Goal: Task Accomplishment & Management: Manage account settings

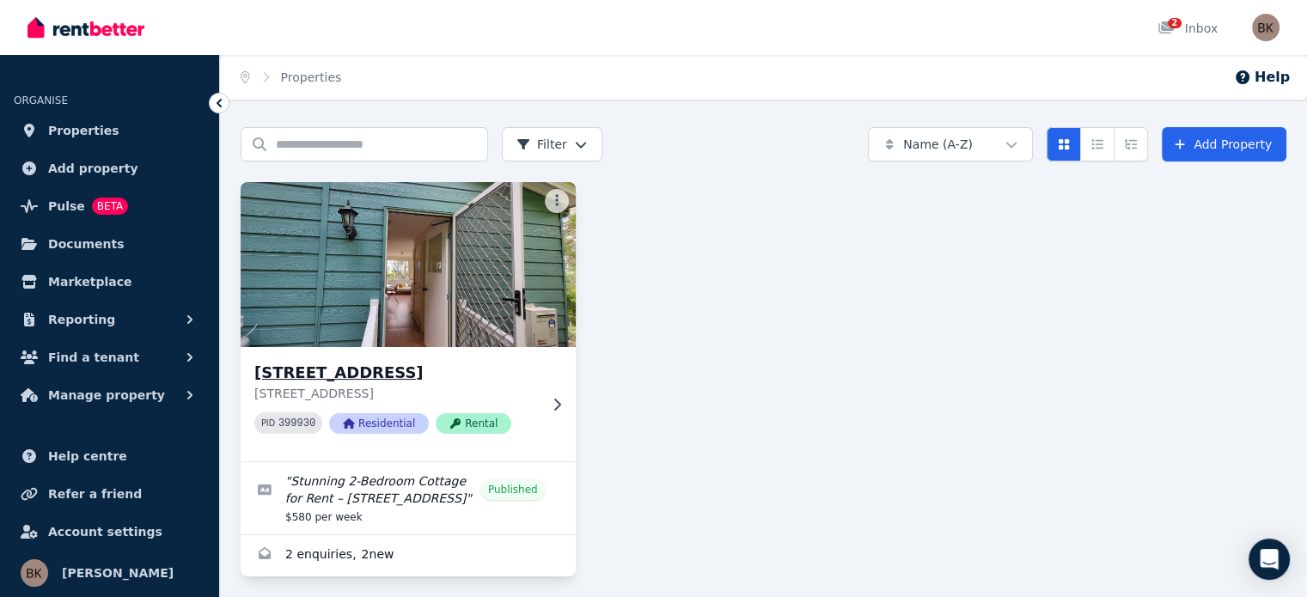
click at [547, 393] on div "[STREET_ADDRESS][GEOGRAPHIC_DATA][STREET_ADDRESS] PID 399930 Residential Rental" at bounding box center [408, 404] width 335 height 114
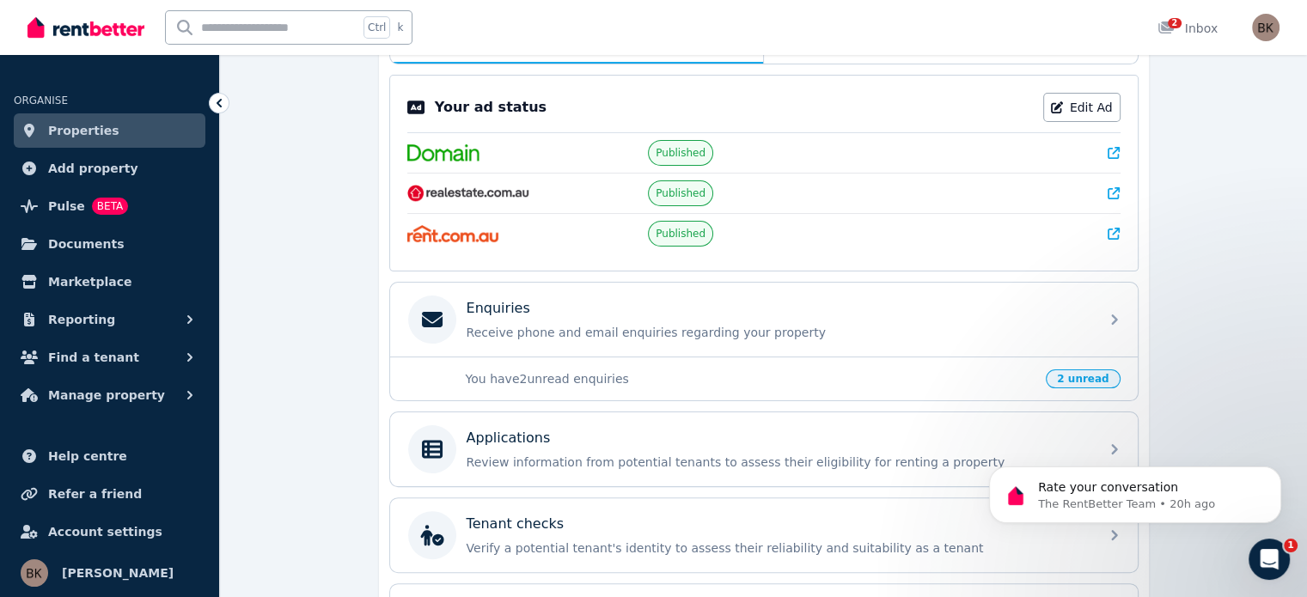
scroll to position [460, 0]
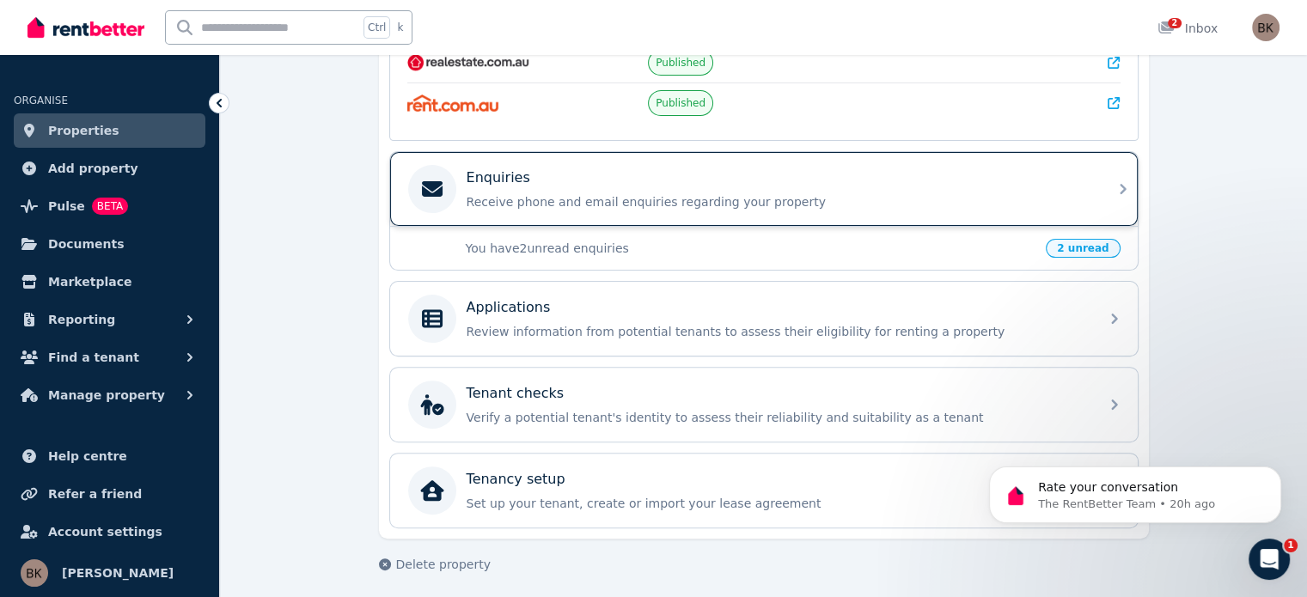
click at [1085, 193] on p "Receive phone and email enquiries regarding your property" at bounding box center [778, 201] width 622 height 17
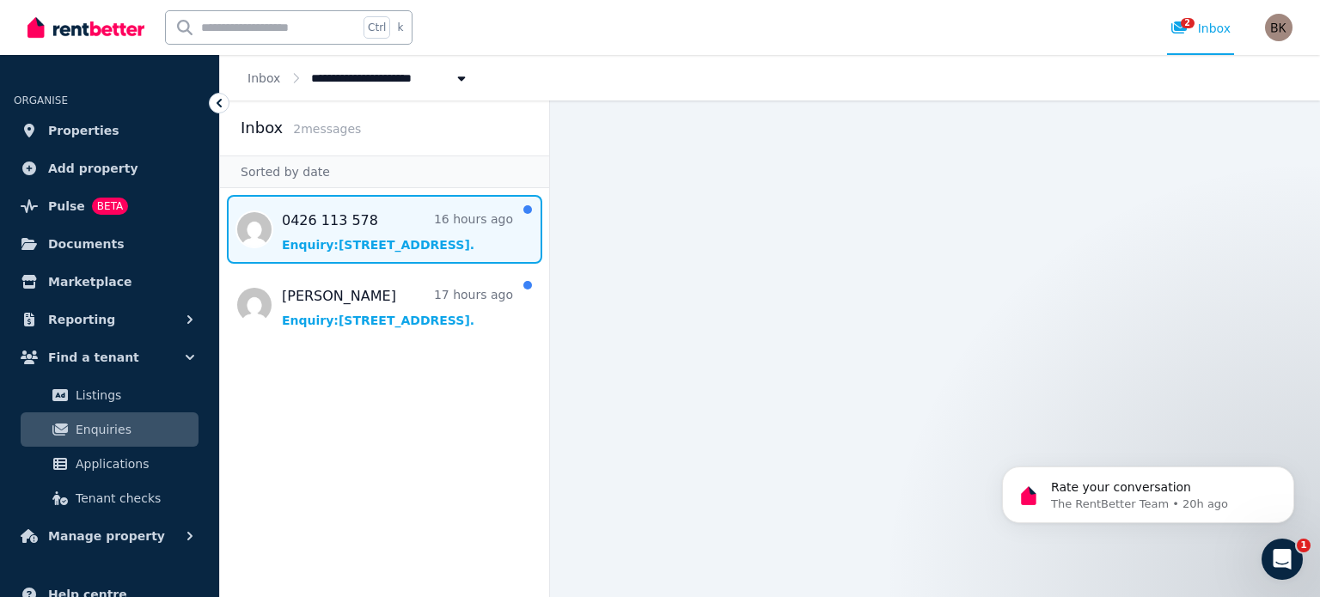
click at [388, 234] on span "Message list" at bounding box center [384, 229] width 329 height 69
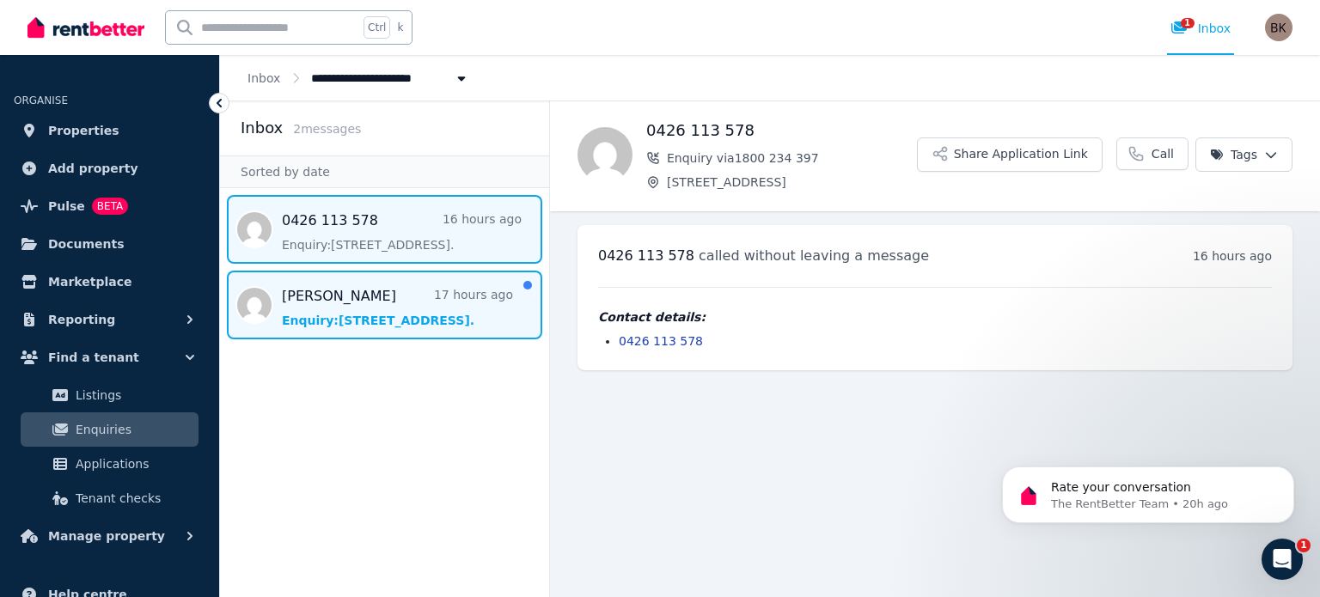
click at [349, 302] on span "Message list" at bounding box center [384, 305] width 329 height 69
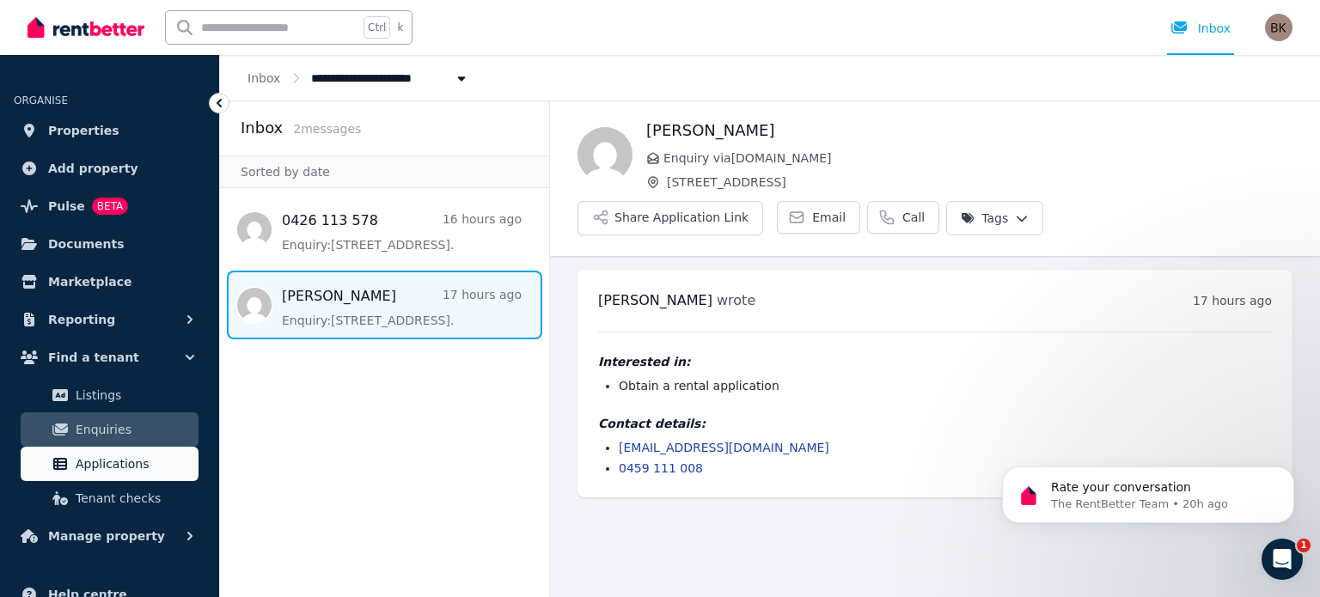
click at [131, 457] on span "Applications" at bounding box center [134, 464] width 116 height 21
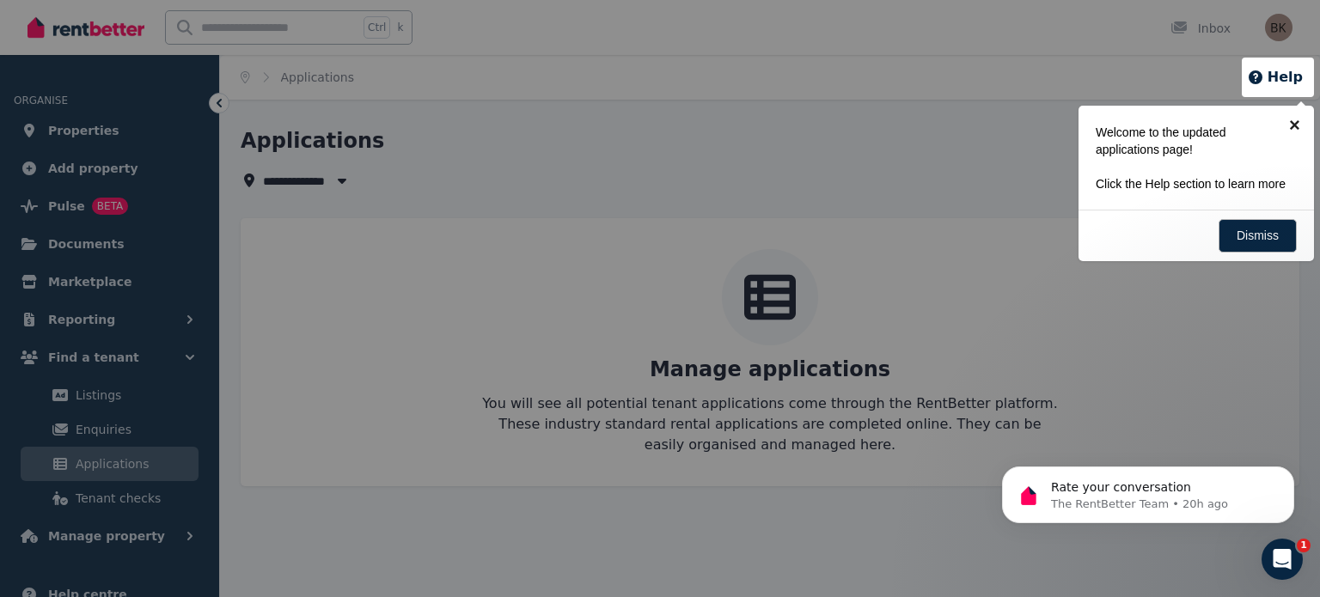
click at [1300, 119] on link "×" at bounding box center [1294, 125] width 39 height 39
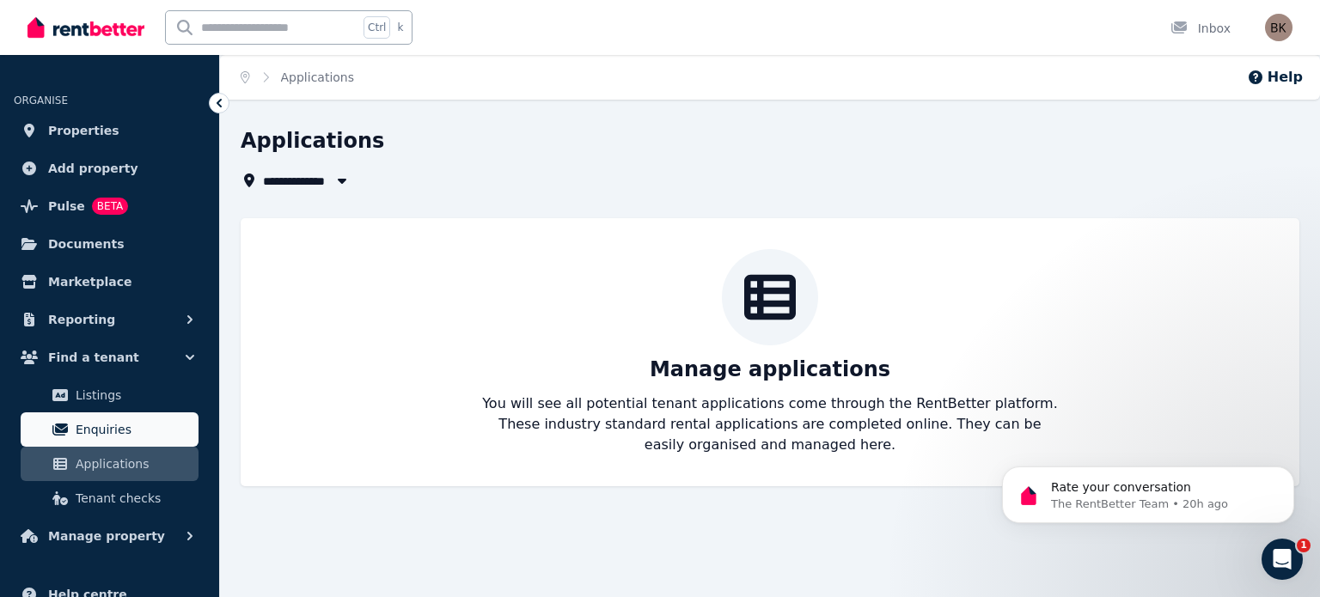
click at [107, 430] on span "Enquiries" at bounding box center [134, 429] width 116 height 21
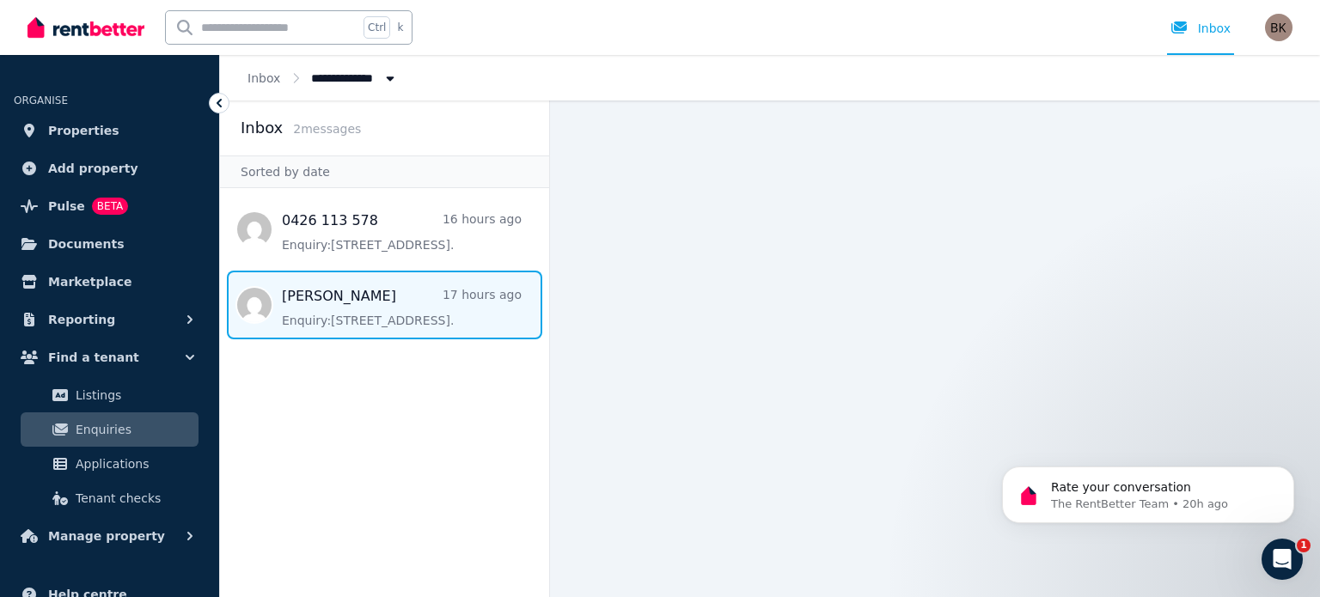
click at [318, 299] on span "Message list" at bounding box center [384, 305] width 329 height 69
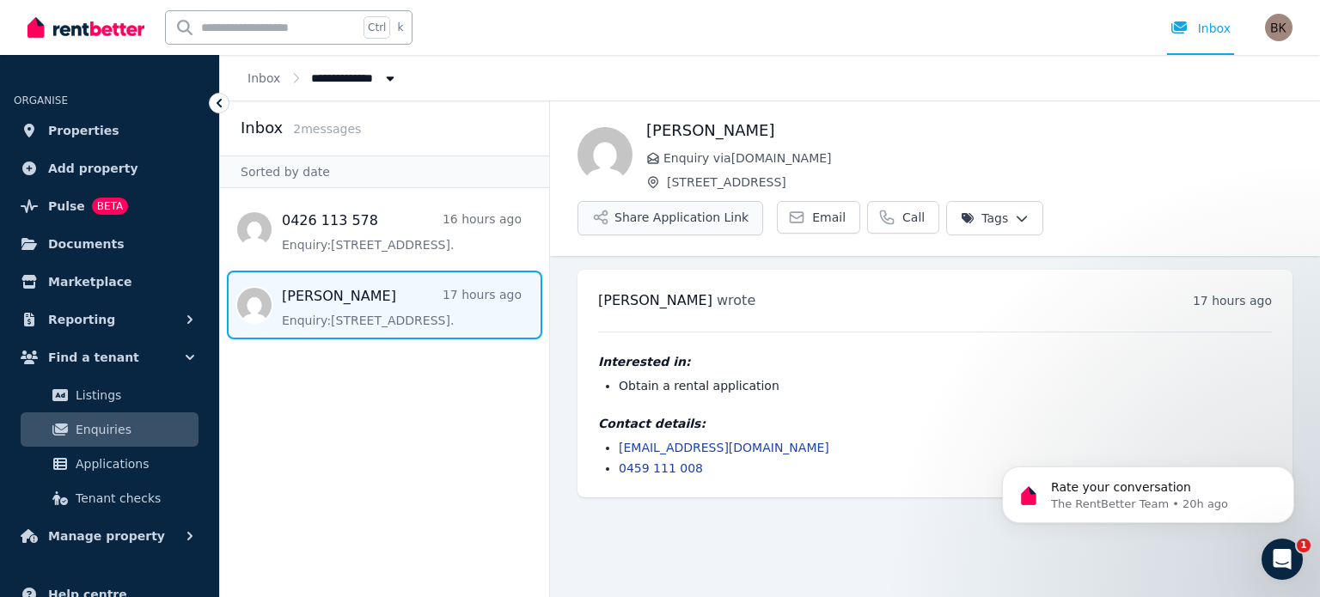
click at [763, 201] on button "Share Application Link" at bounding box center [670, 218] width 186 height 34
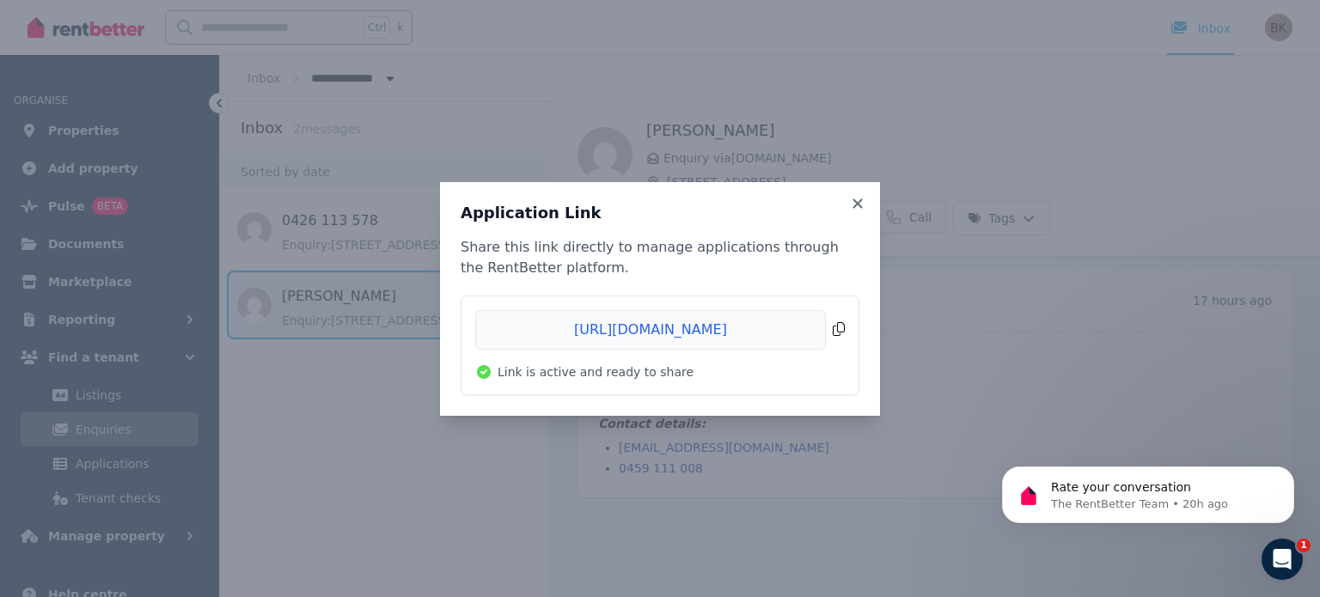
click at [839, 325] on span "Copied!" at bounding box center [659, 330] width 369 height 40
click at [851, 208] on icon at bounding box center [857, 203] width 17 height 15
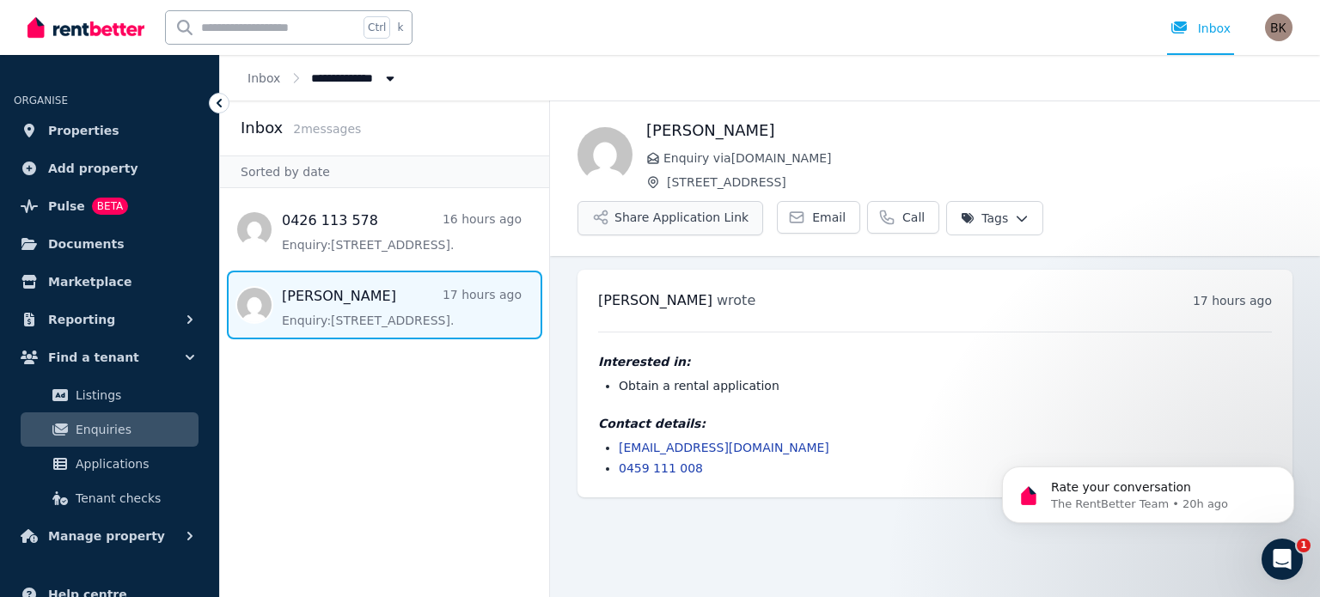
click at [763, 201] on button "Share Application Link" at bounding box center [670, 218] width 186 height 34
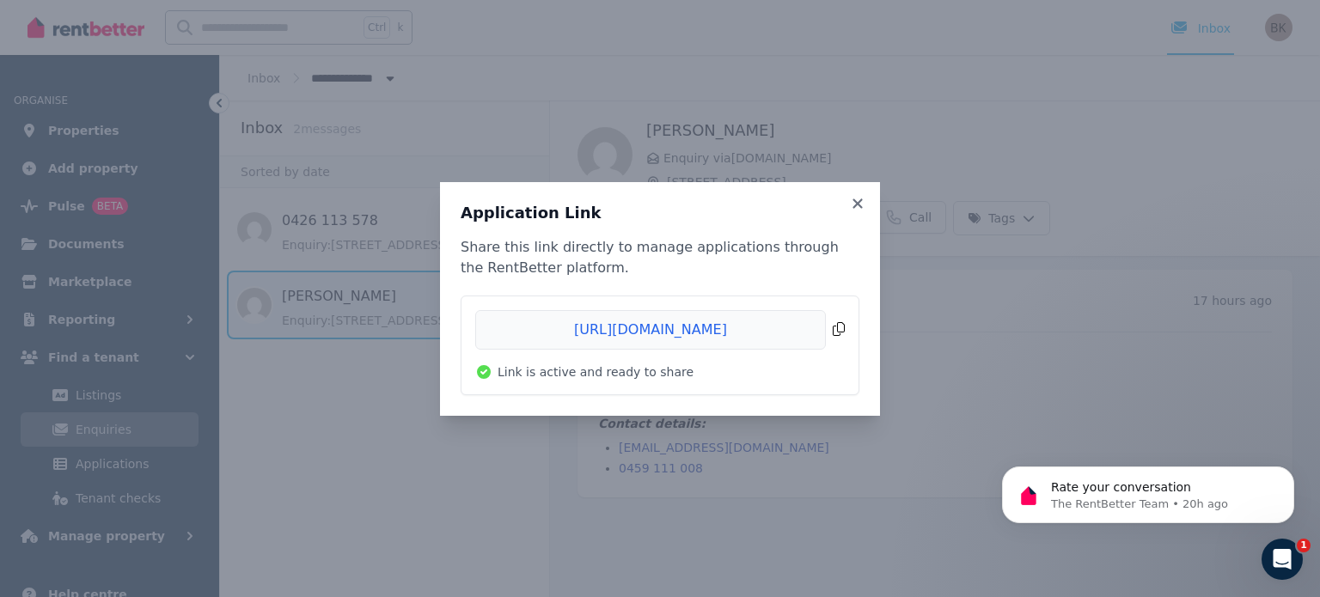
click at [840, 326] on span "Copied!" at bounding box center [659, 330] width 369 height 40
click at [859, 208] on icon at bounding box center [857, 203] width 17 height 15
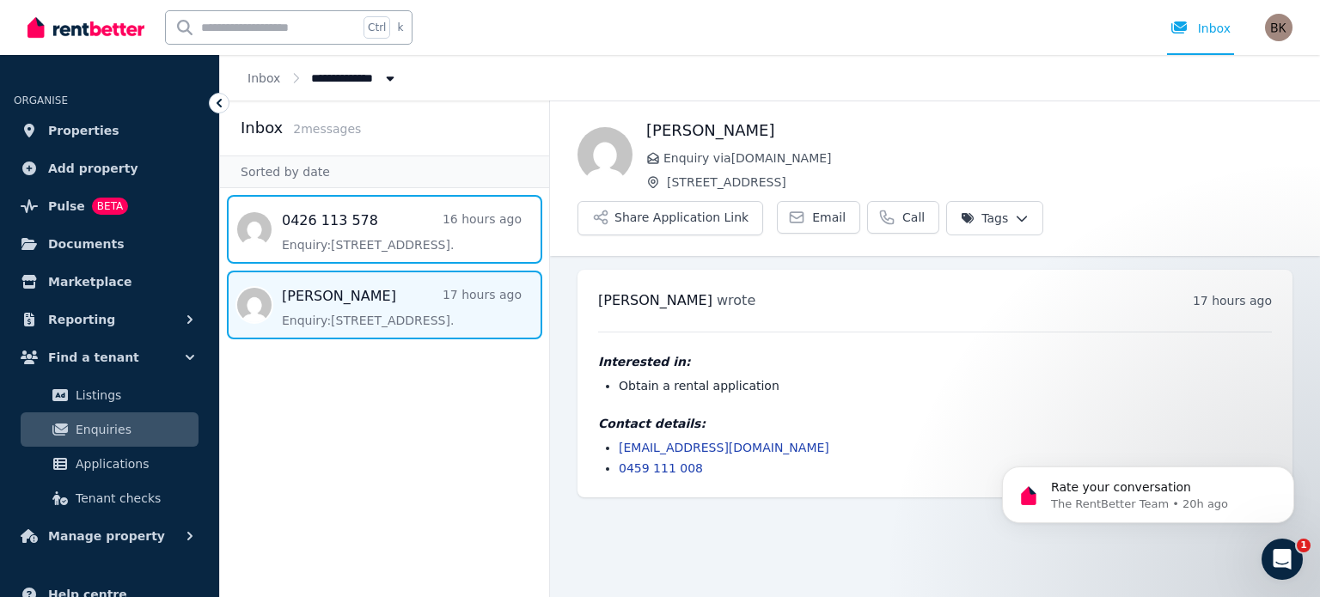
drag, startPoint x: 361, startPoint y: 226, endPoint x: 518, endPoint y: 188, distance: 161.7
click at [361, 228] on span "Message list" at bounding box center [384, 229] width 329 height 69
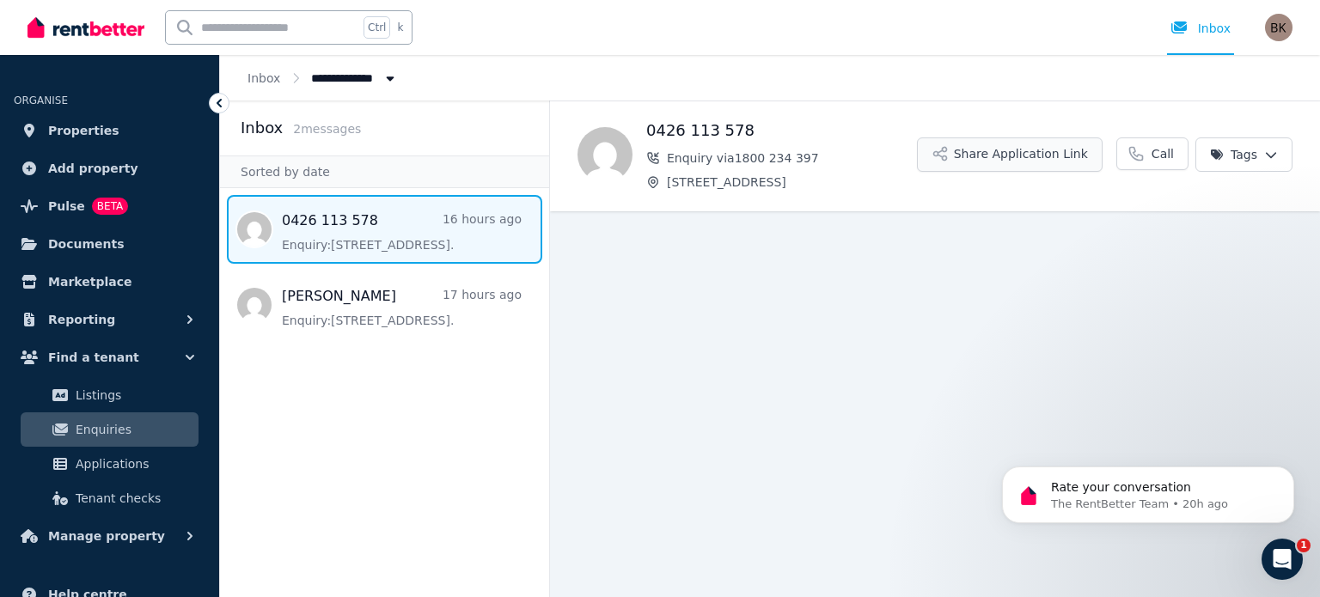
click at [1041, 157] on button "Share Application Link" at bounding box center [1010, 154] width 186 height 34
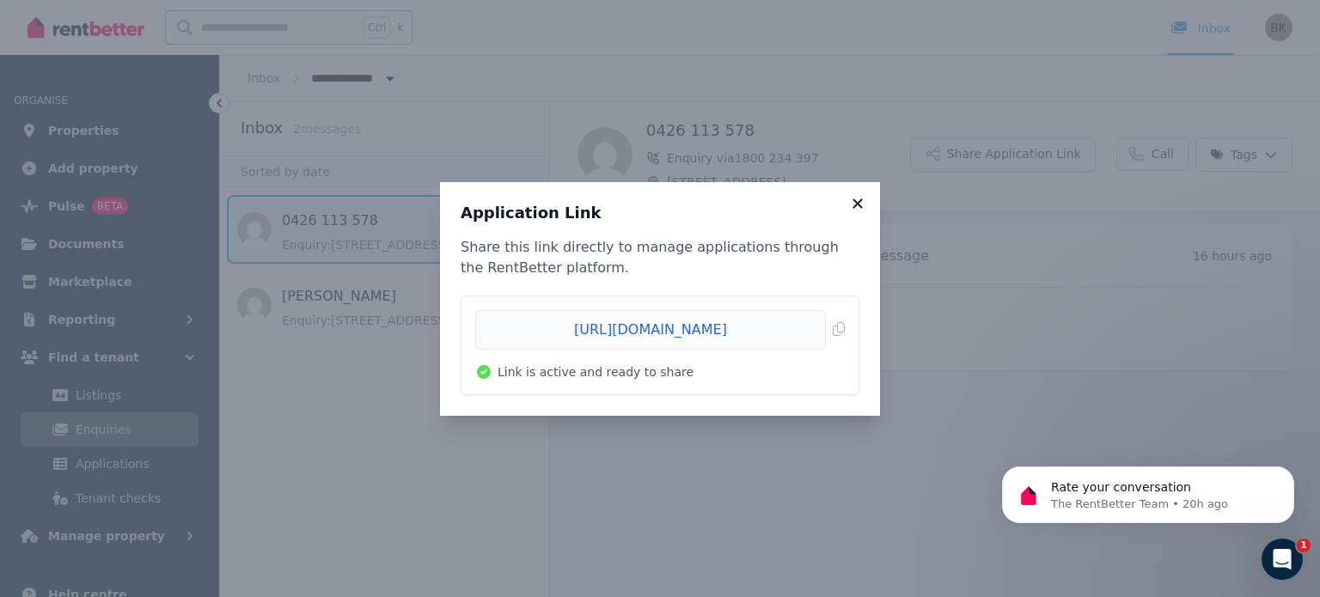
click at [858, 202] on icon at bounding box center [856, 202] width 9 height 9
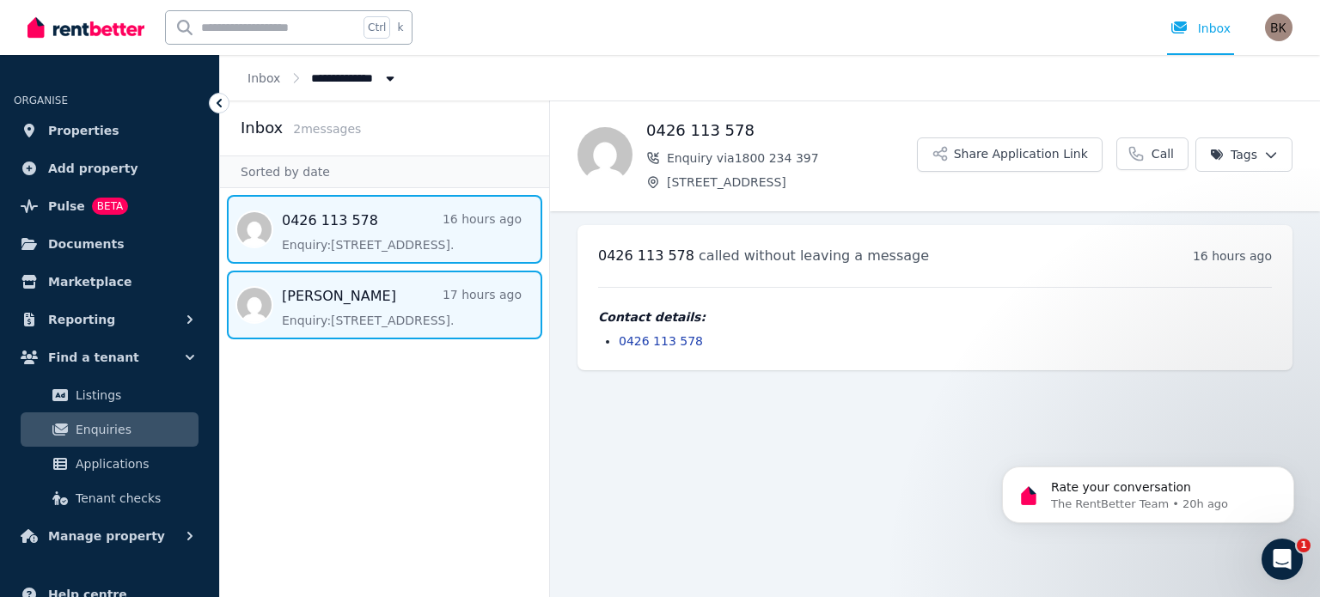
click at [369, 295] on span "Message list" at bounding box center [384, 305] width 329 height 69
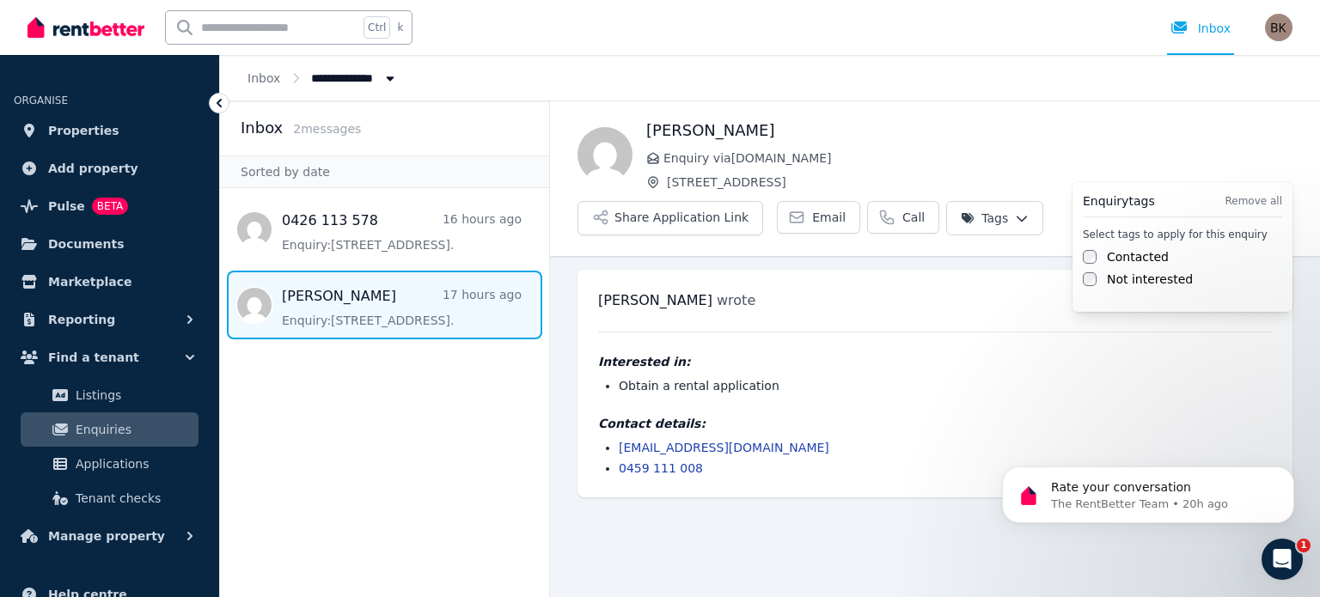
click at [1272, 162] on html "**********" at bounding box center [660, 298] width 1320 height 597
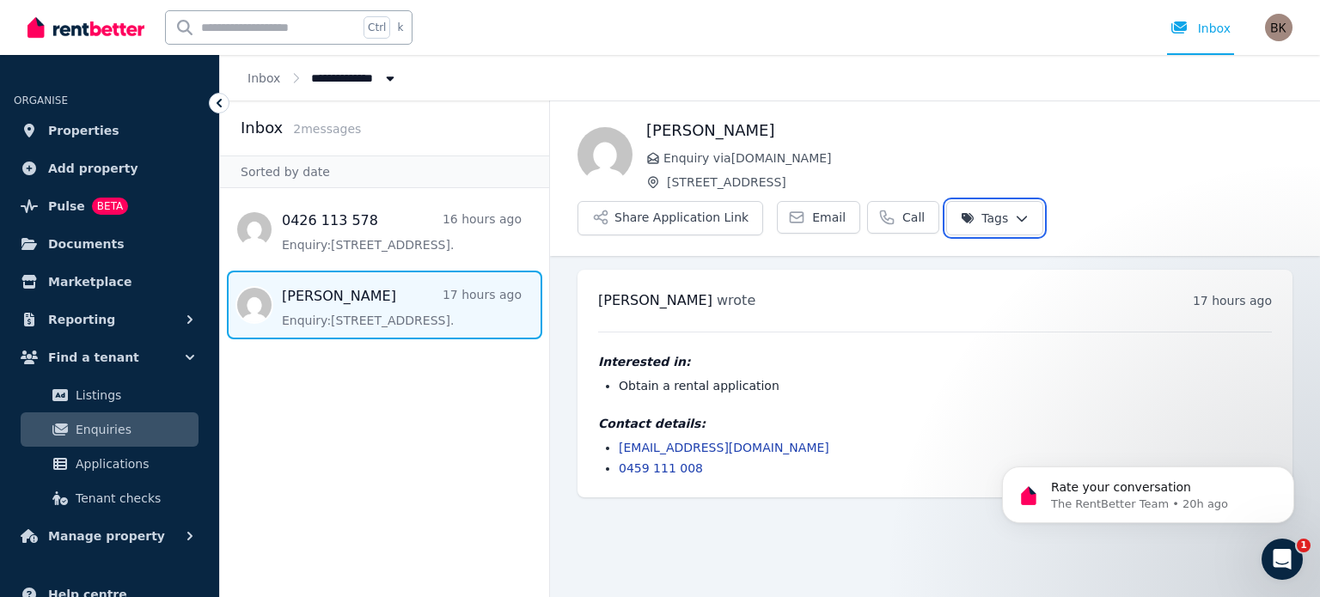
click at [1272, 162] on html "**********" at bounding box center [660, 298] width 1320 height 597
click at [845, 209] on span "Email" at bounding box center [829, 217] width 34 height 17
click at [1268, 151] on html "**********" at bounding box center [660, 298] width 1320 height 597
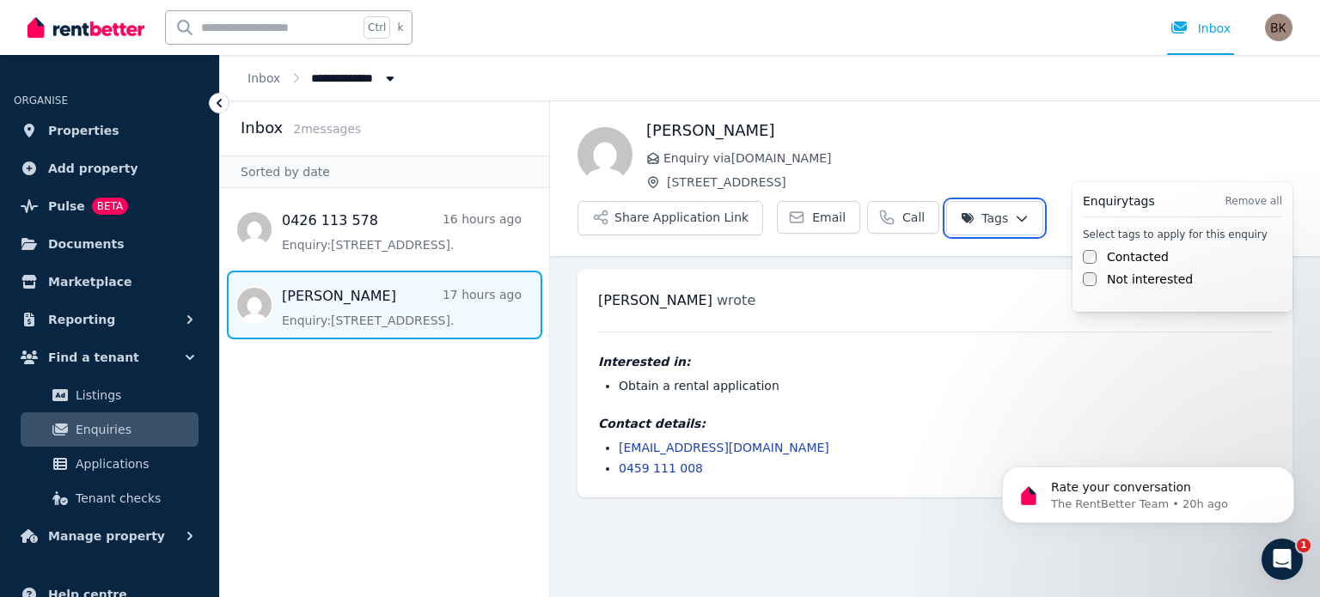
click at [1268, 151] on html "**********" at bounding box center [660, 298] width 1320 height 597
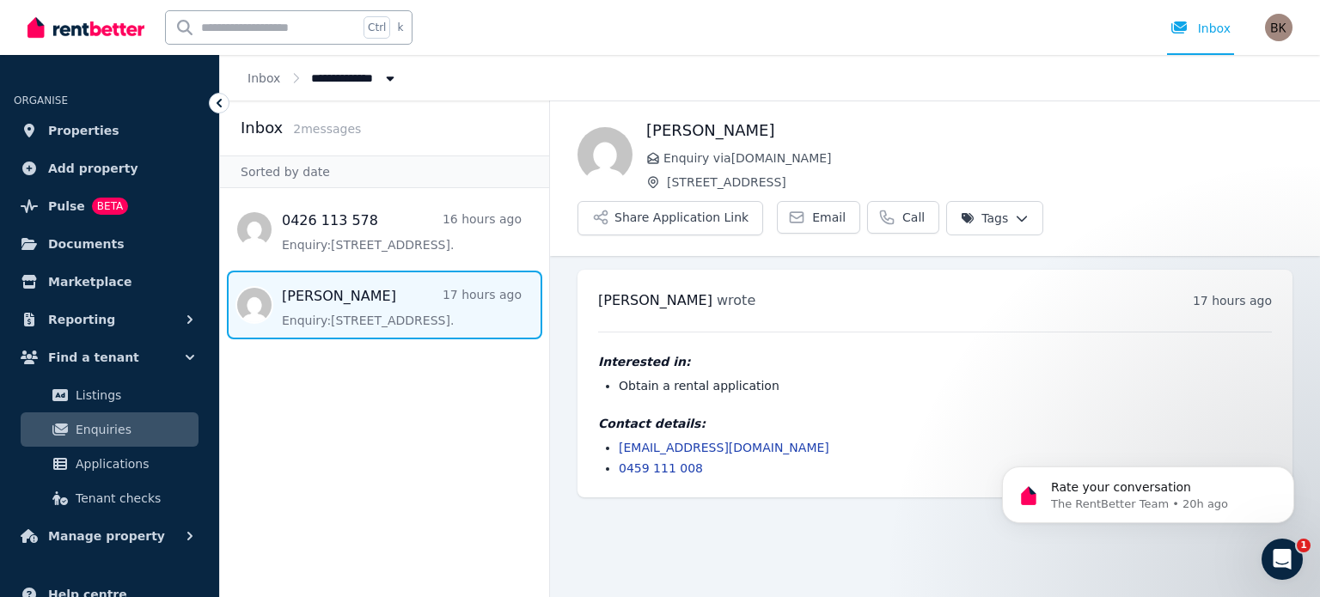
click at [220, 100] on icon at bounding box center [218, 103] width 17 height 17
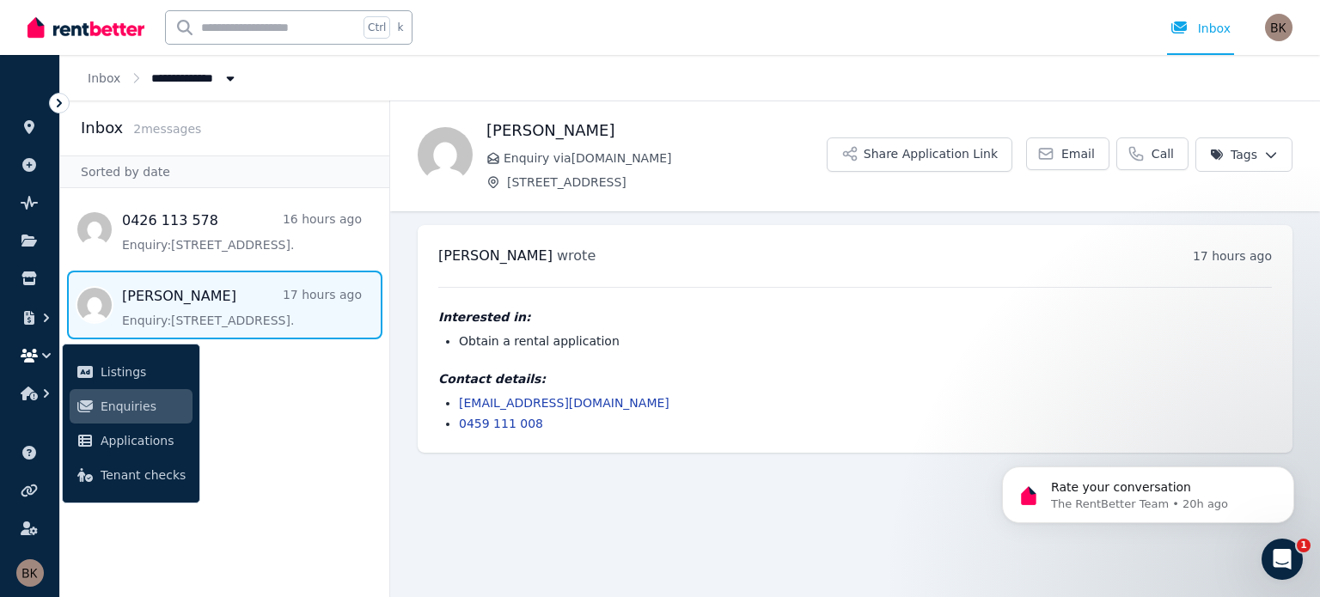
click at [65, 101] on icon at bounding box center [59, 103] width 17 height 17
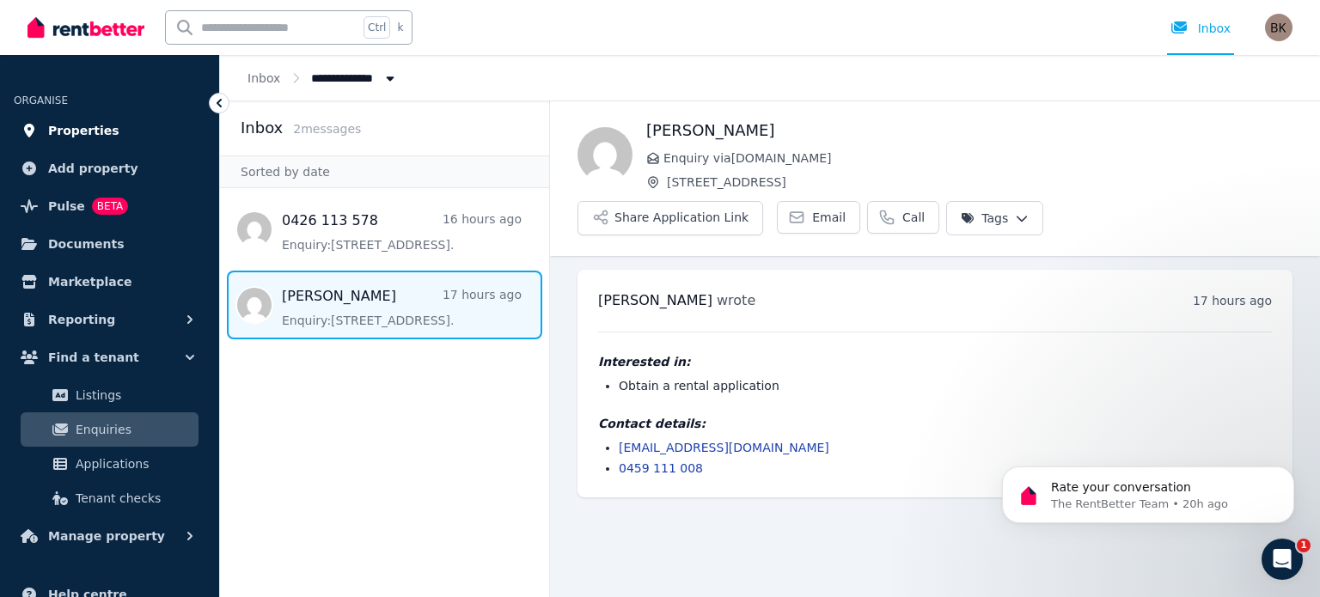
click at [68, 125] on span "Properties" at bounding box center [83, 130] width 71 height 21
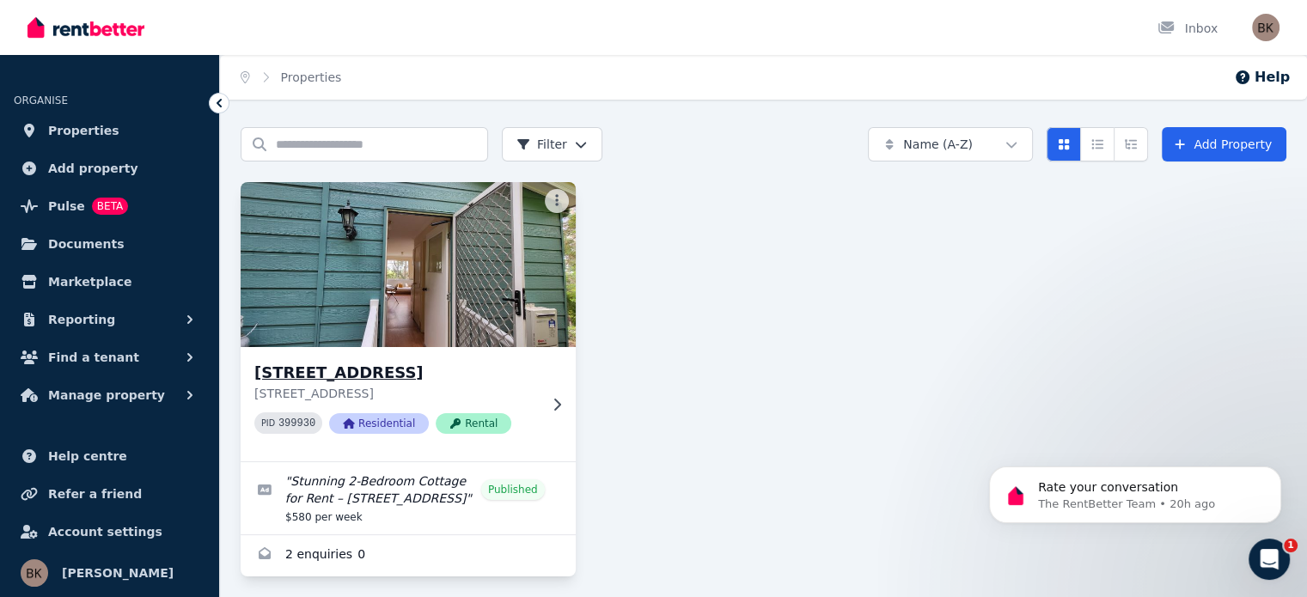
click at [539, 395] on div "[STREET_ADDRESS][GEOGRAPHIC_DATA][STREET_ADDRESS] PID 399930 Residential Rental" at bounding box center [408, 404] width 335 height 114
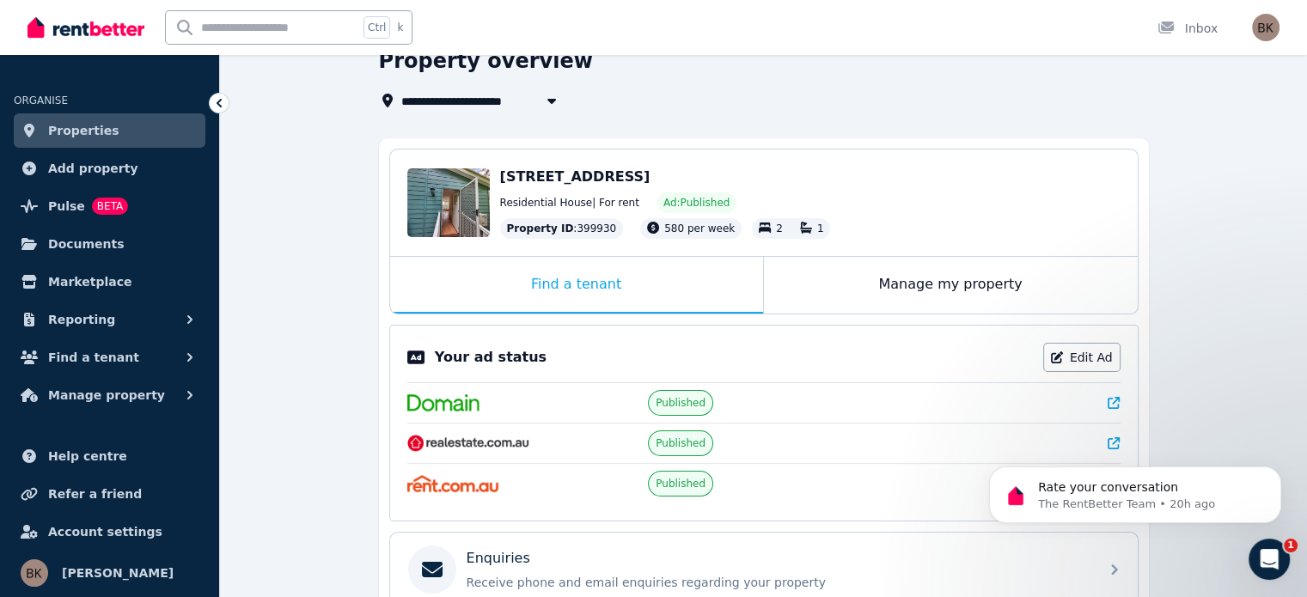
scroll to position [172, 0]
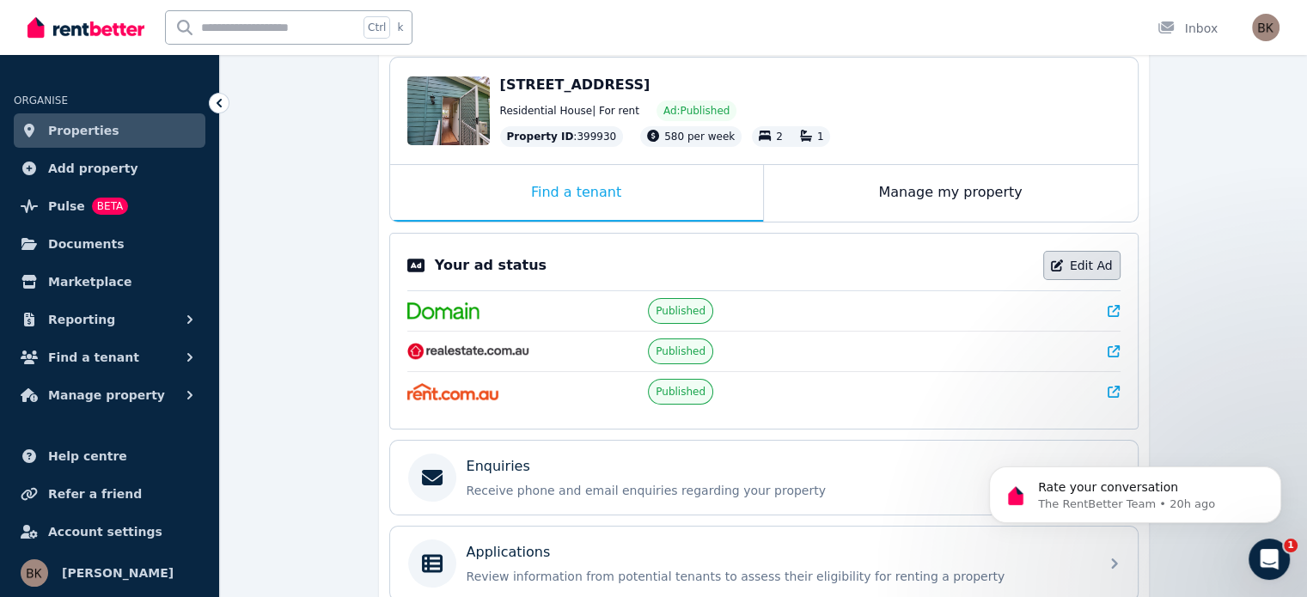
click at [1099, 267] on link "Edit Ad" at bounding box center [1081, 265] width 77 height 29
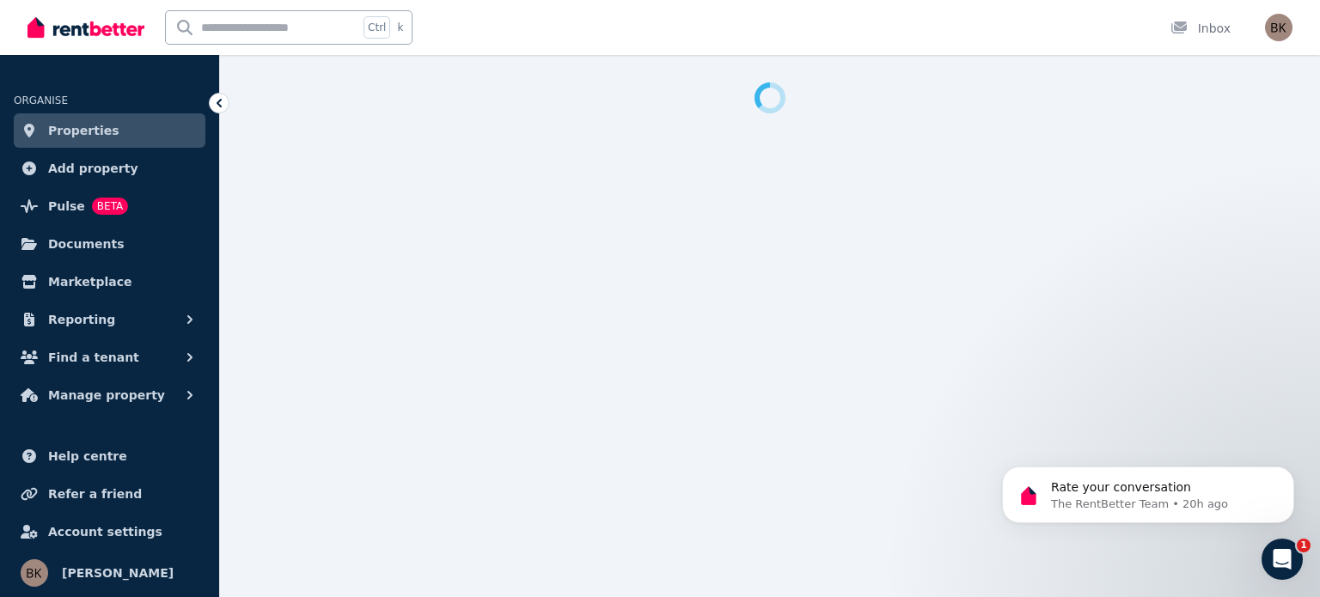
select select "***"
select select "**********"
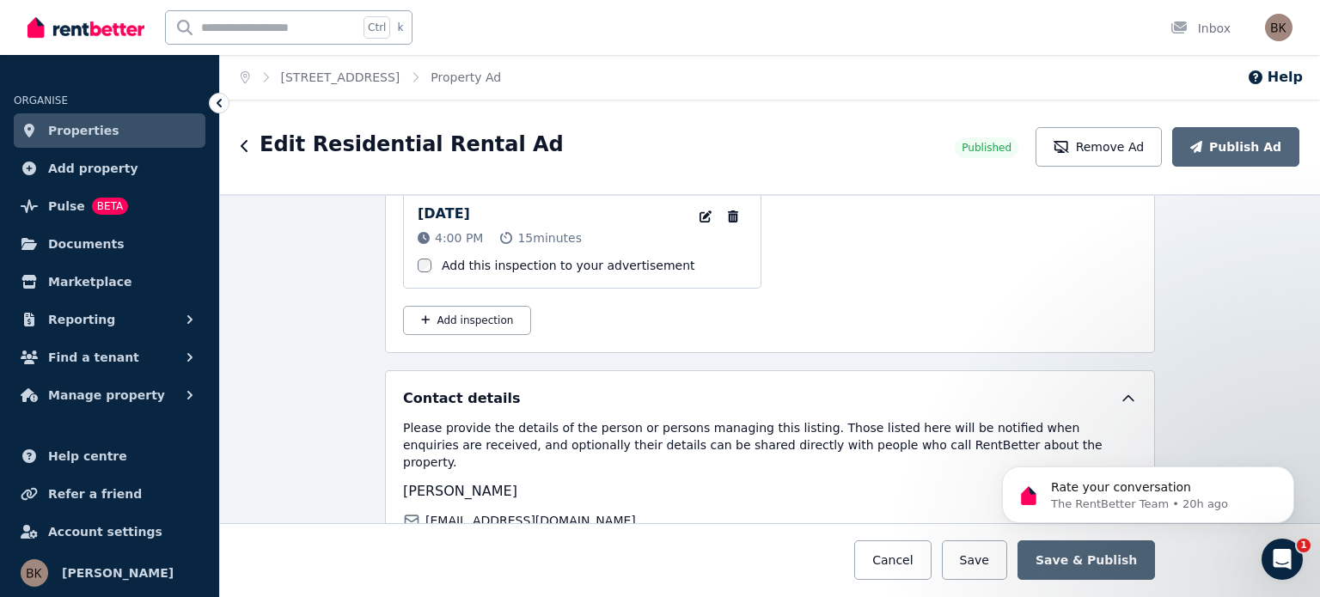
scroll to position [2888, 0]
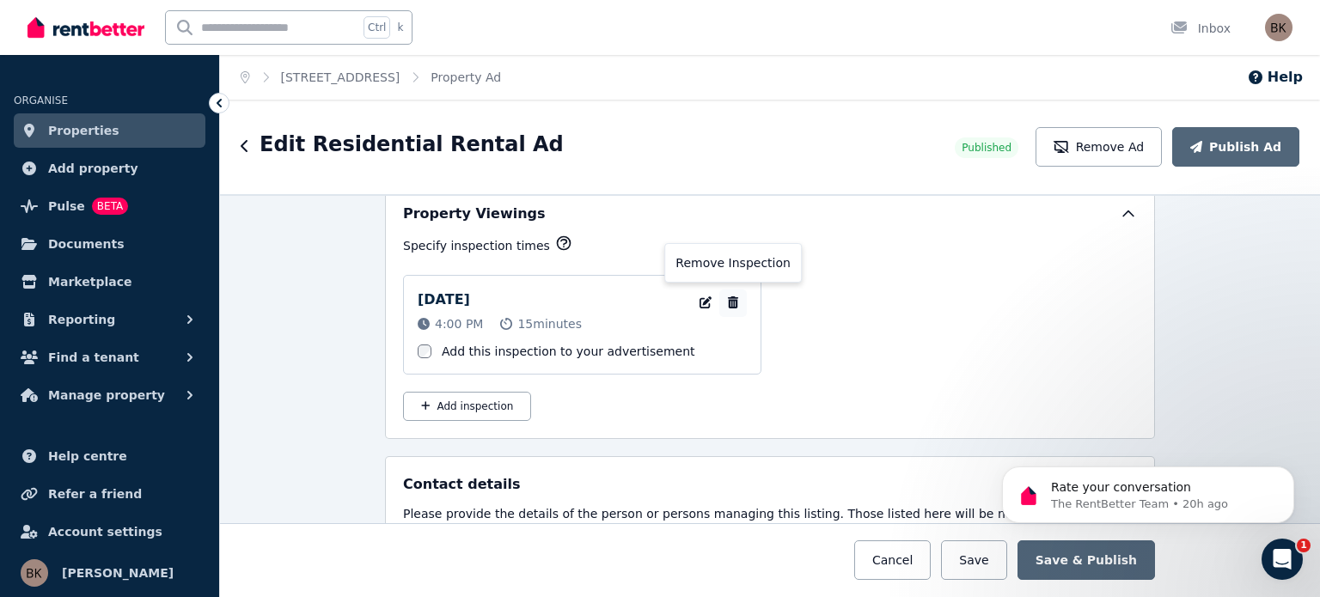
click at [729, 290] on button "button" at bounding box center [732, 303] width 27 height 27
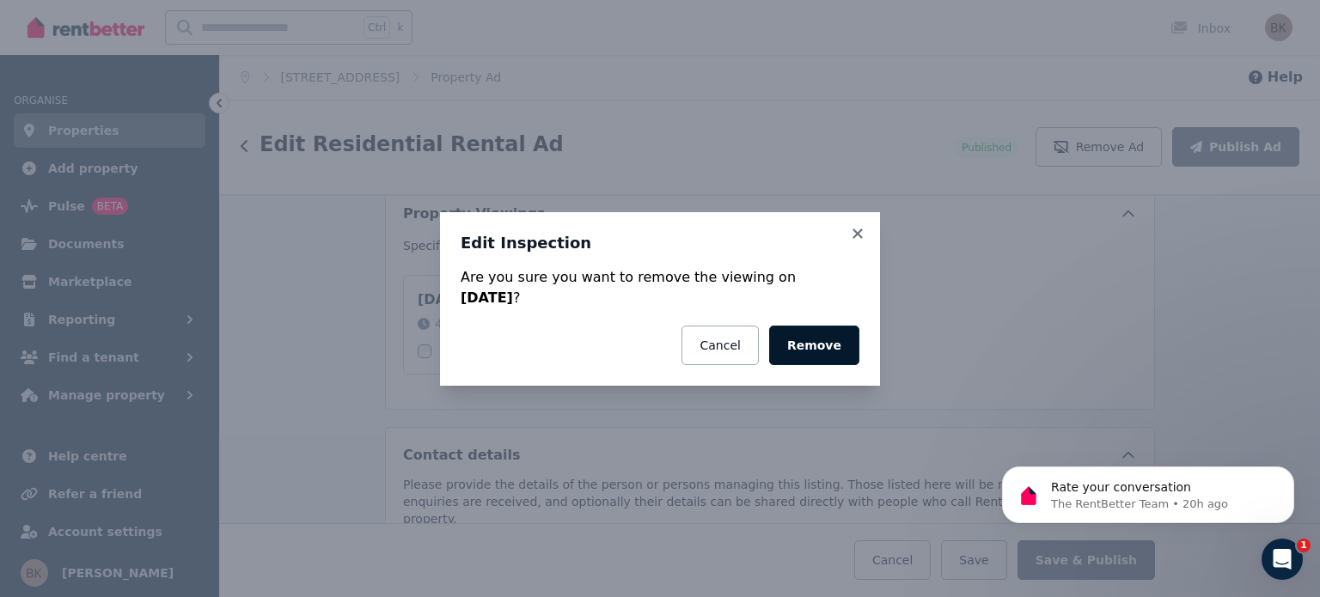
click at [794, 337] on button "Remove" at bounding box center [814, 346] width 90 height 40
